Goal: Task Accomplishment & Management: Use online tool/utility

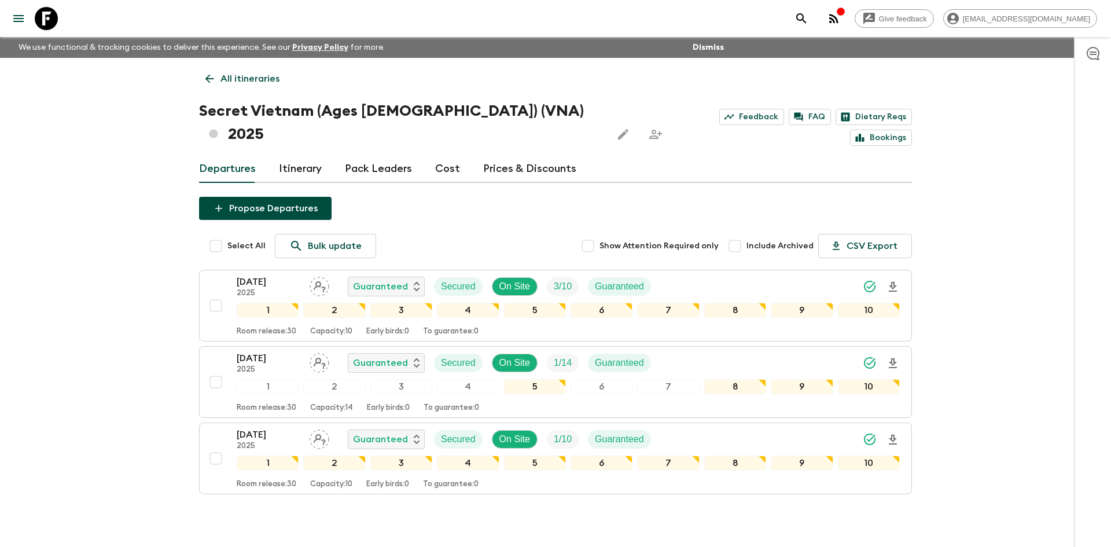
click at [237, 77] on p "All itineraries" at bounding box center [249, 79] width 59 height 14
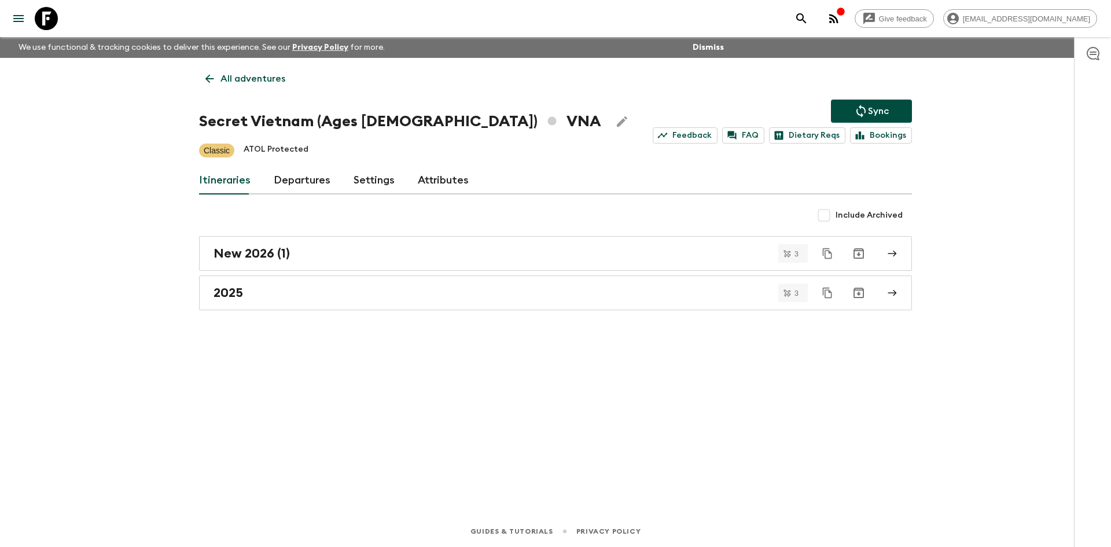
click at [237, 77] on p "All adventures" at bounding box center [252, 79] width 65 height 14
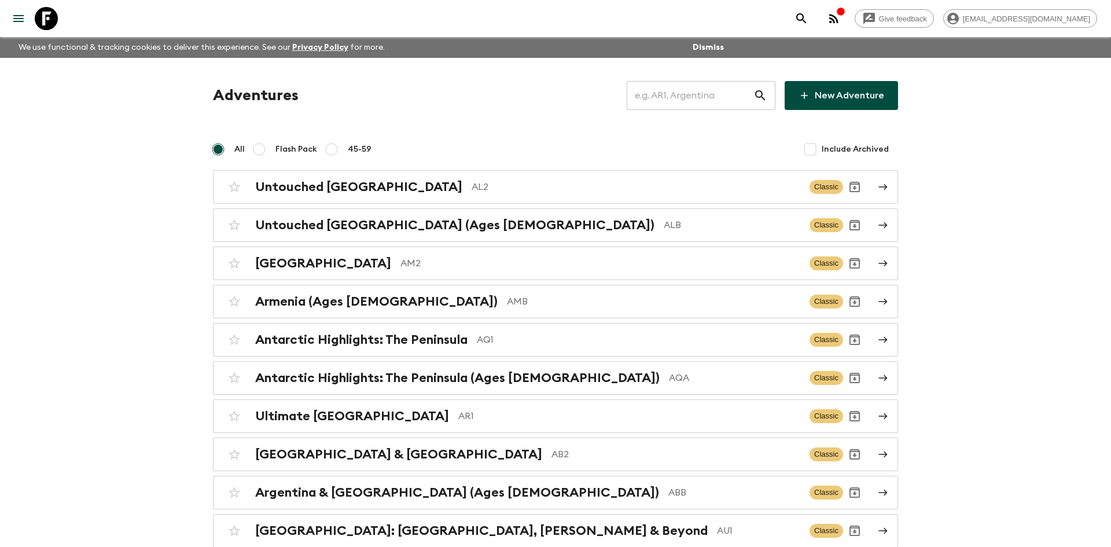
click at [677, 101] on input "text" at bounding box center [690, 95] width 127 height 32
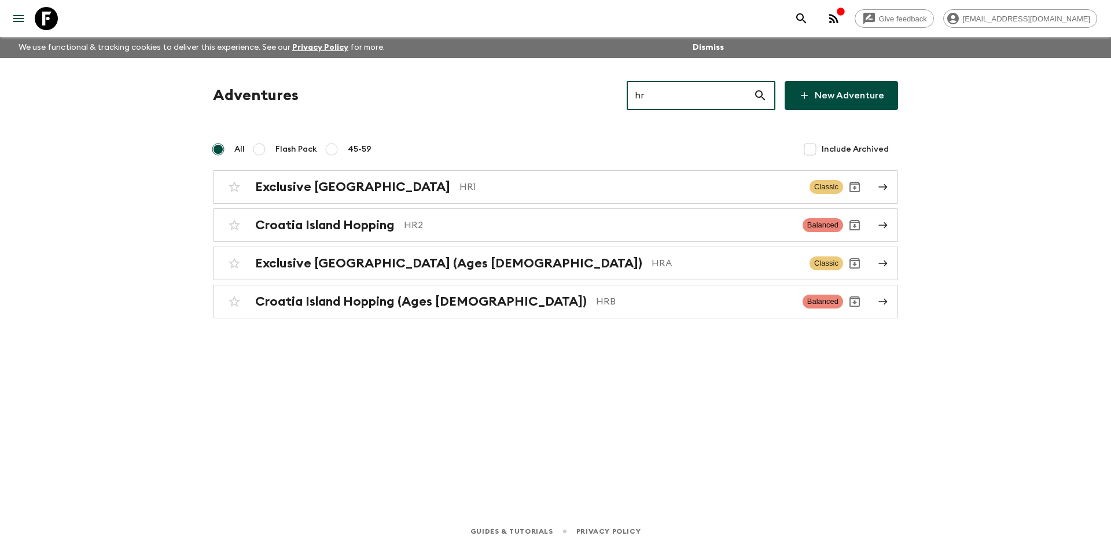
type input "hr1"
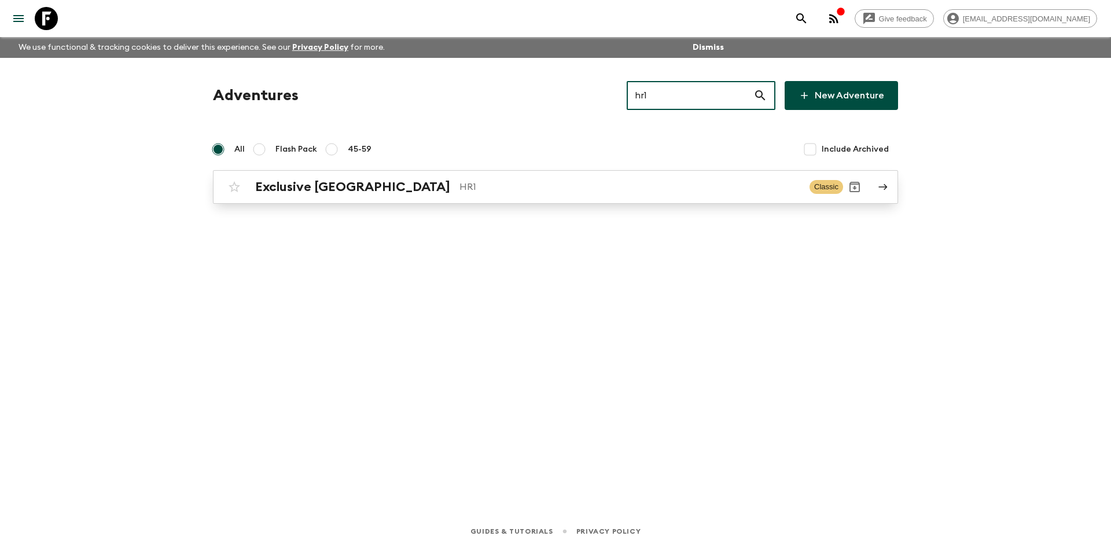
click at [459, 182] on p "HR1" at bounding box center [629, 187] width 341 height 14
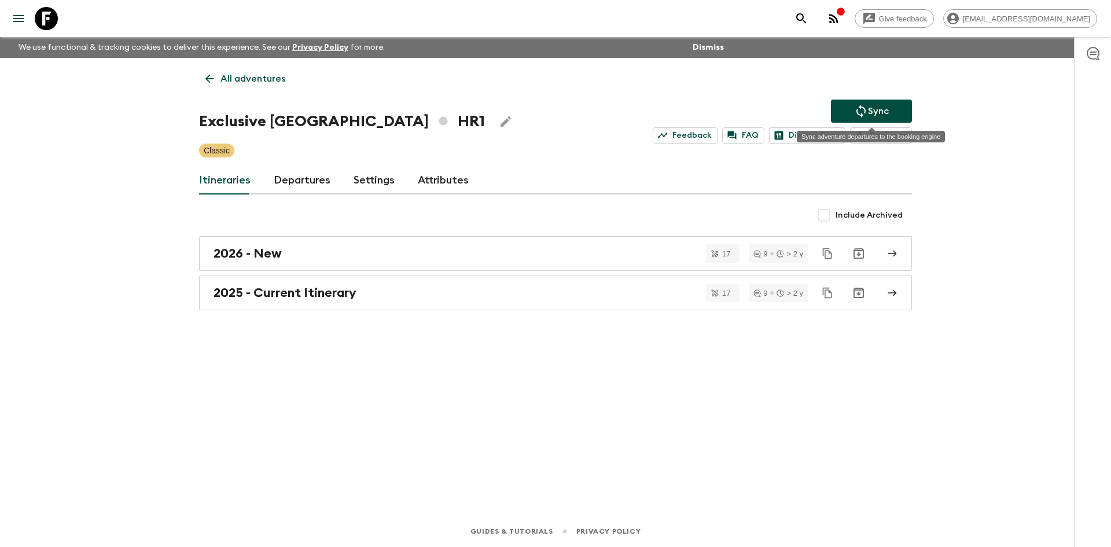
click at [881, 105] on p "Sync" at bounding box center [878, 111] width 21 height 14
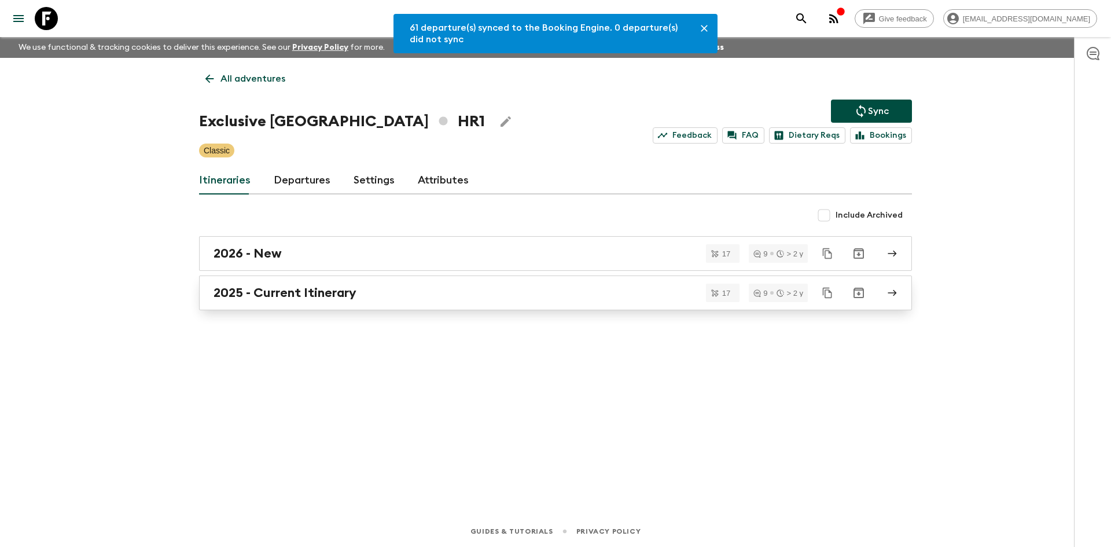
click at [302, 286] on h2 "2025 - Current Itinerary" at bounding box center [285, 292] width 143 height 15
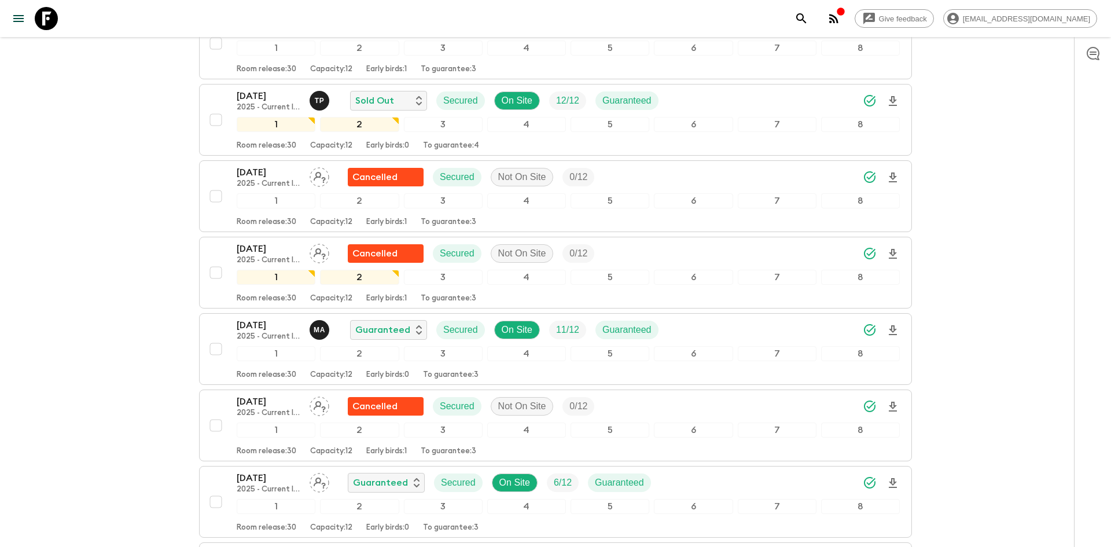
scroll to position [874, 0]
click at [896, 323] on icon "Download Onboarding" at bounding box center [893, 330] width 14 height 14
